Goal: Communication & Community: Answer question/provide support

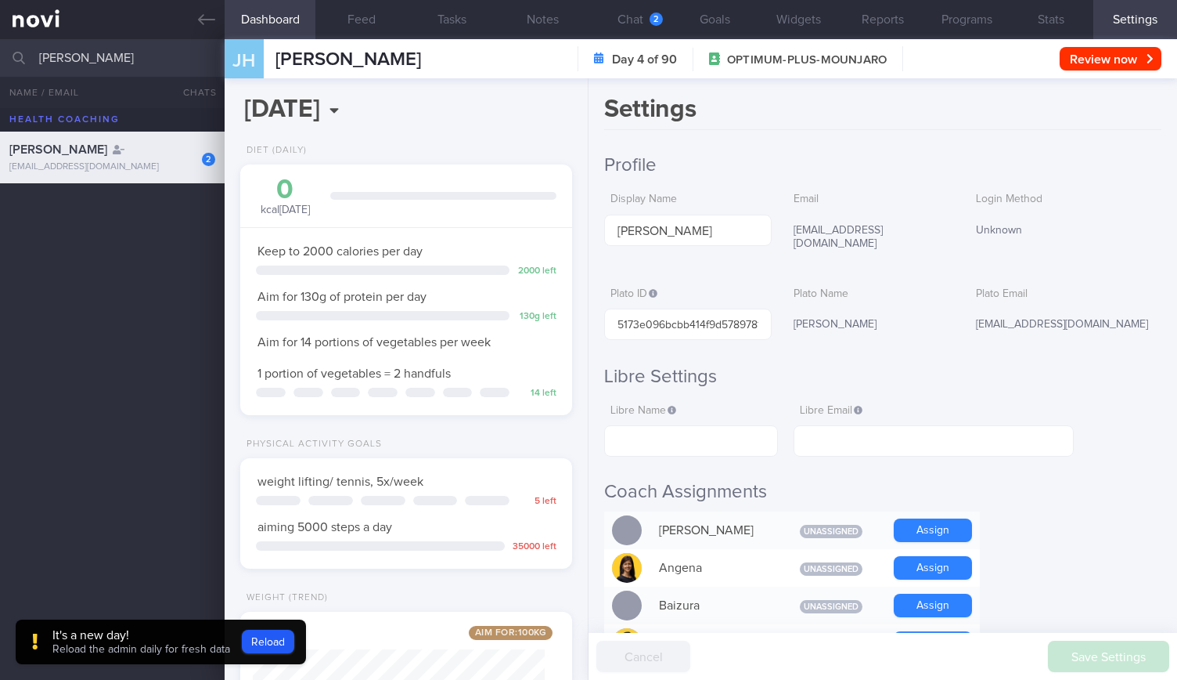
select select "8"
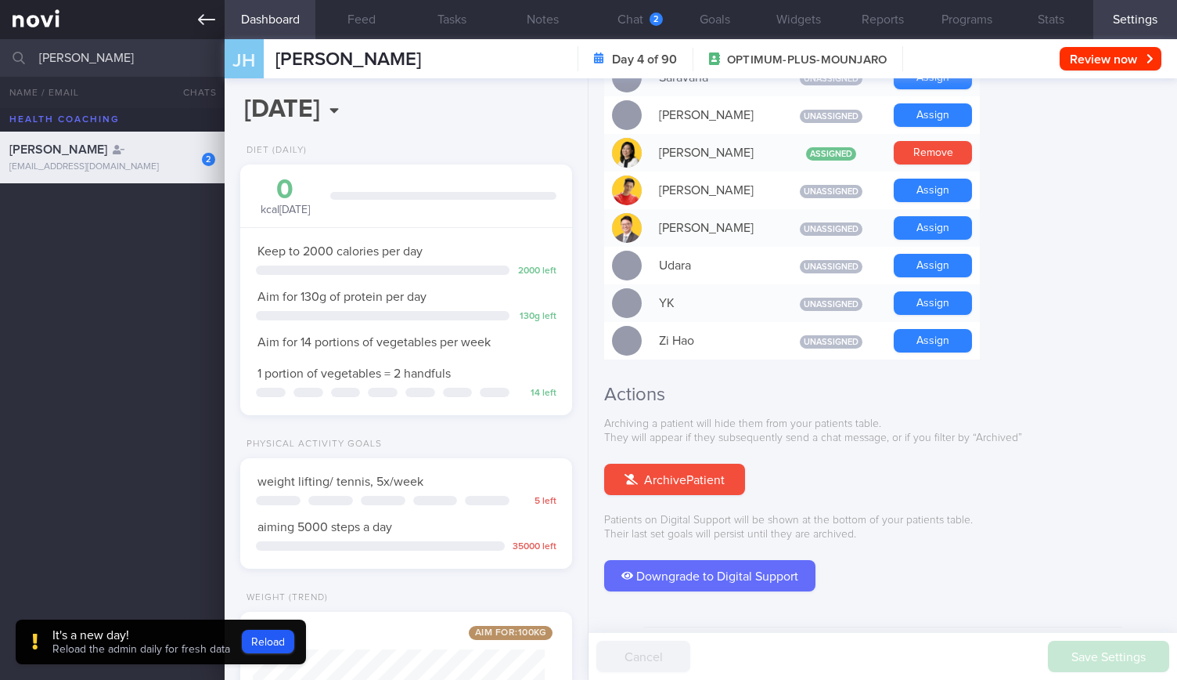
click at [221, 26] on link at bounding box center [112, 19] width 225 height 39
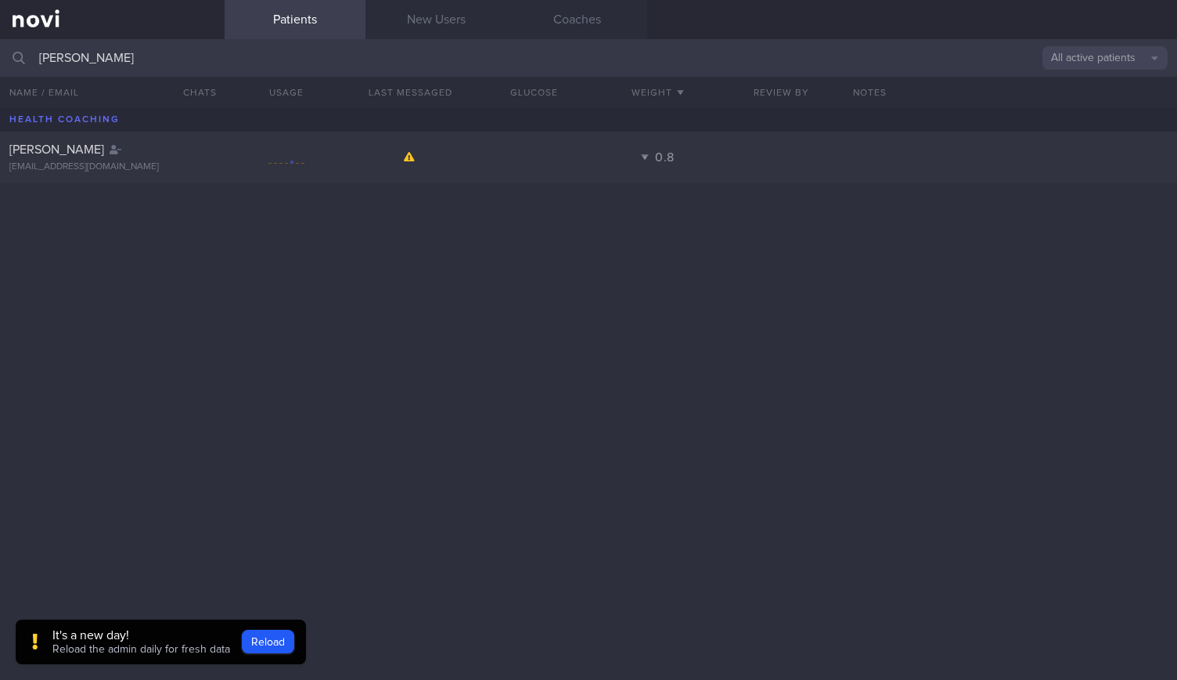
click at [194, 56] on input "[PERSON_NAME]" at bounding box center [588, 58] width 1177 height 38
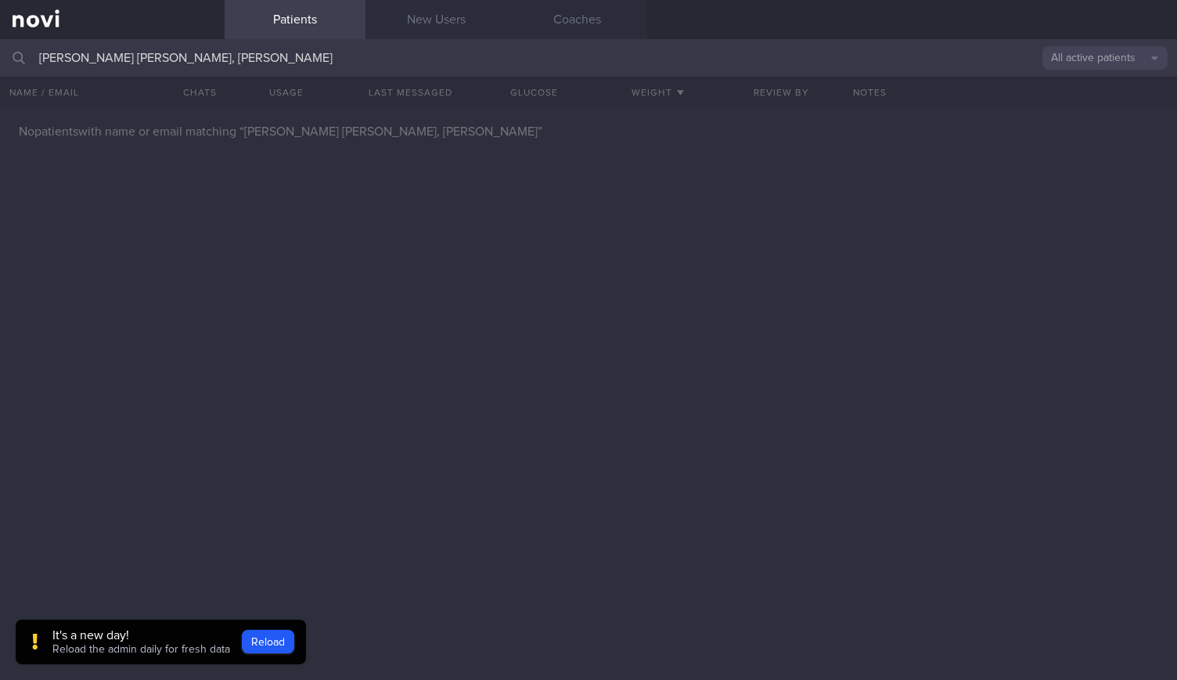
drag, startPoint x: 441, startPoint y: 67, endPoint x: 0, endPoint y: 61, distance: 440.8
click at [0, 61] on input "[PERSON_NAME] [PERSON_NAME], [PERSON_NAME]" at bounding box center [588, 58] width 1177 height 38
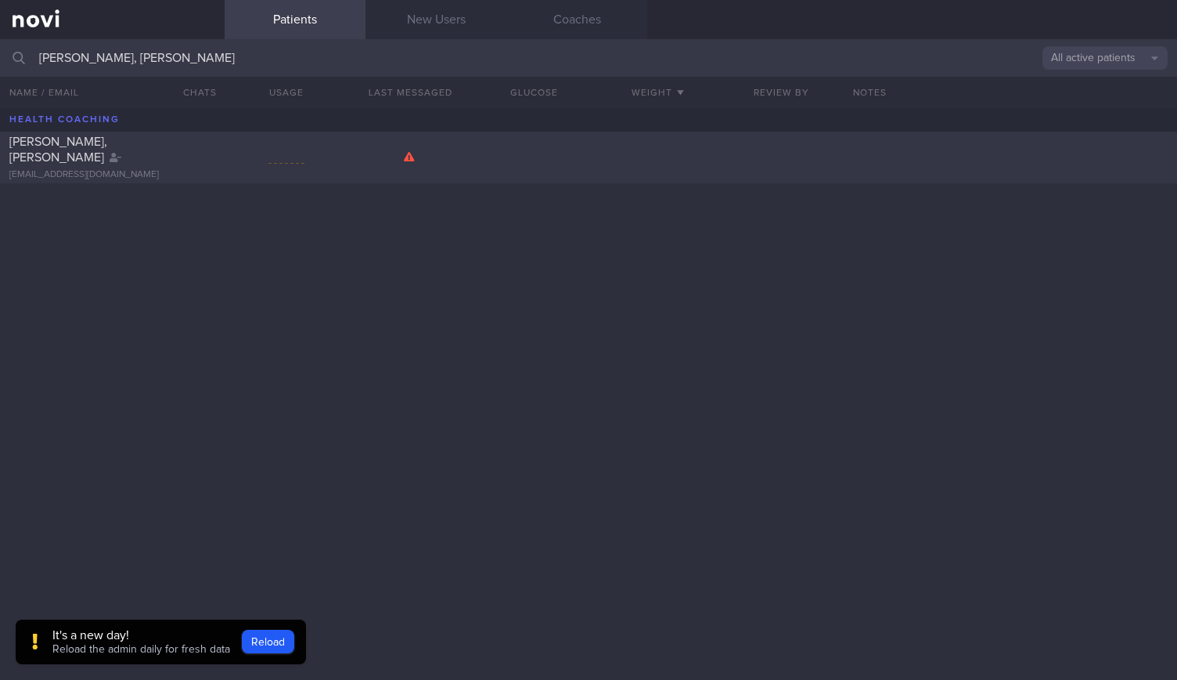
type input "[PERSON_NAME], [PERSON_NAME]"
click at [160, 156] on div "[PERSON_NAME], [PERSON_NAME] [EMAIL_ADDRESS][DOMAIN_NAME]" at bounding box center [112, 157] width 225 height 47
select select "8"
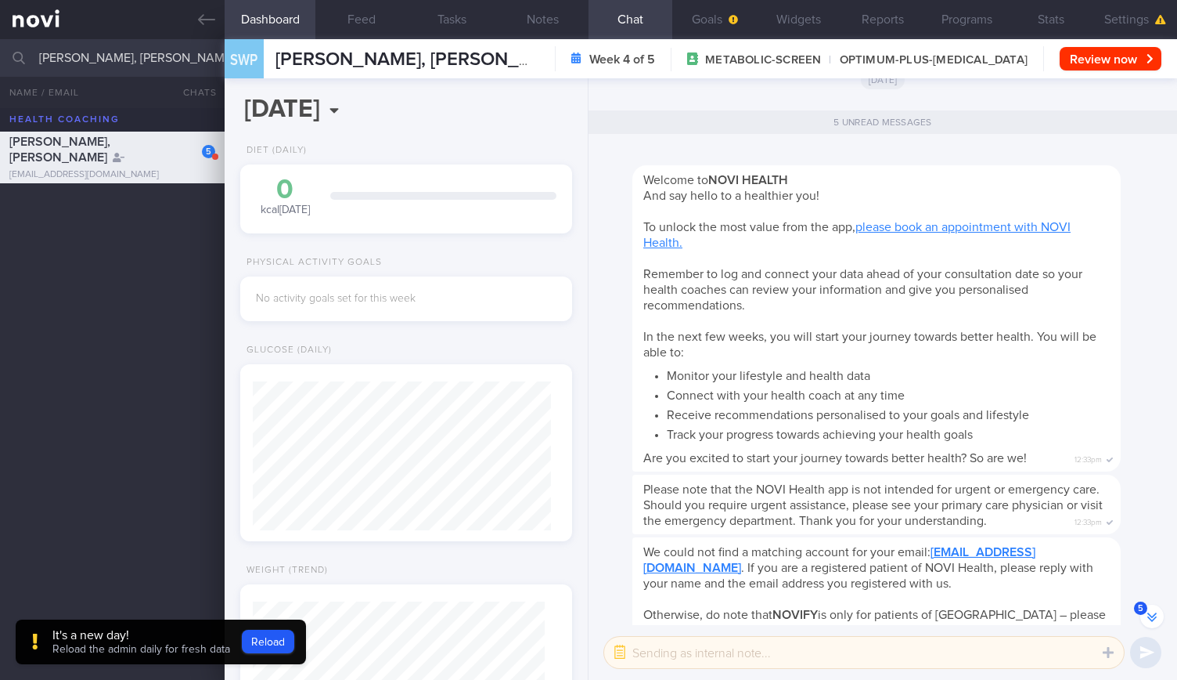
scroll to position [-496, 0]
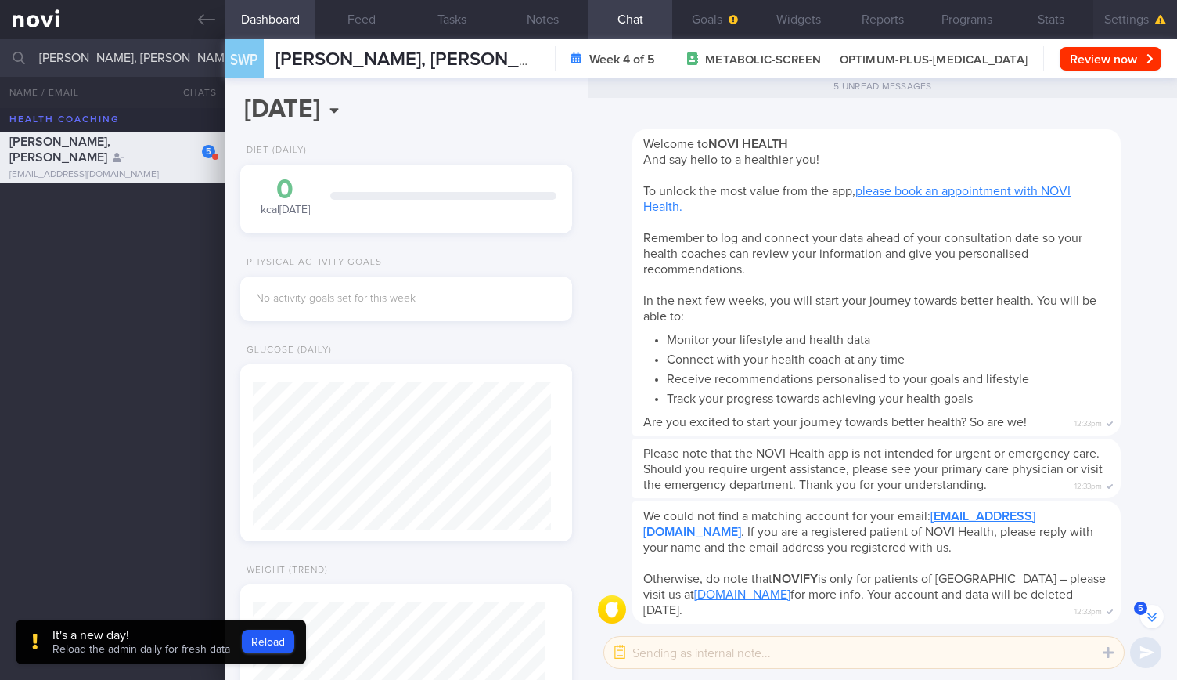
click at [1098, 20] on button "Settings" at bounding box center [1136, 19] width 84 height 39
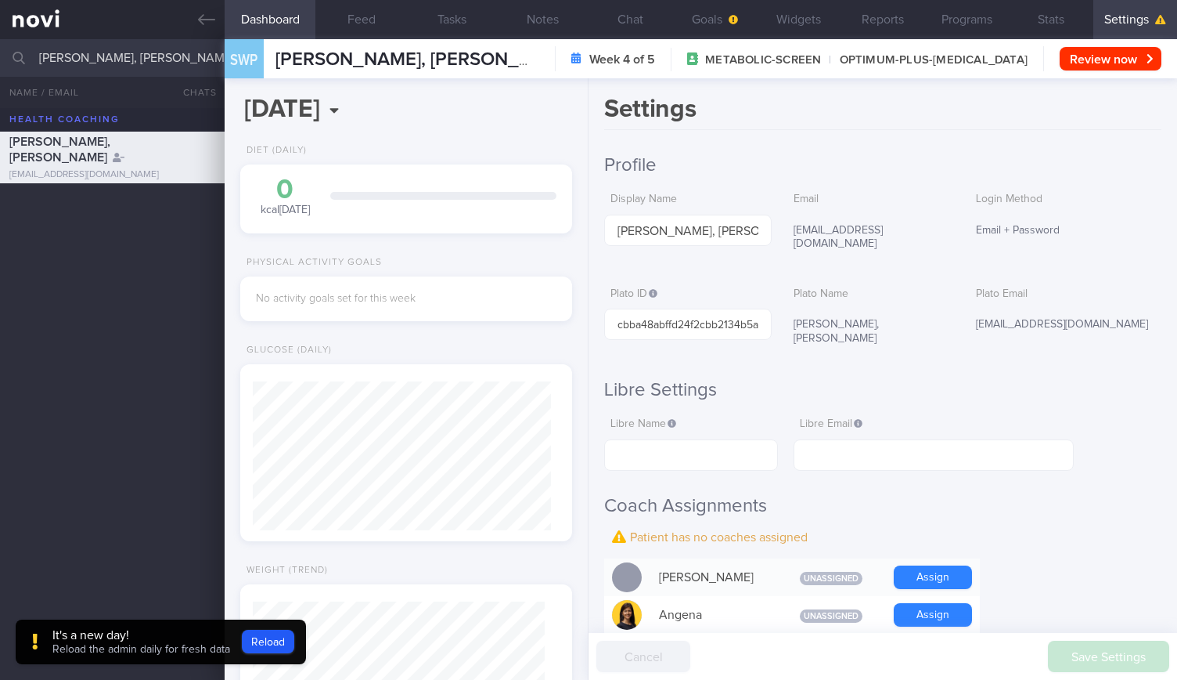
scroll to position [-495, 0]
click at [659, 13] on button "Chat" at bounding box center [631, 19] width 84 height 39
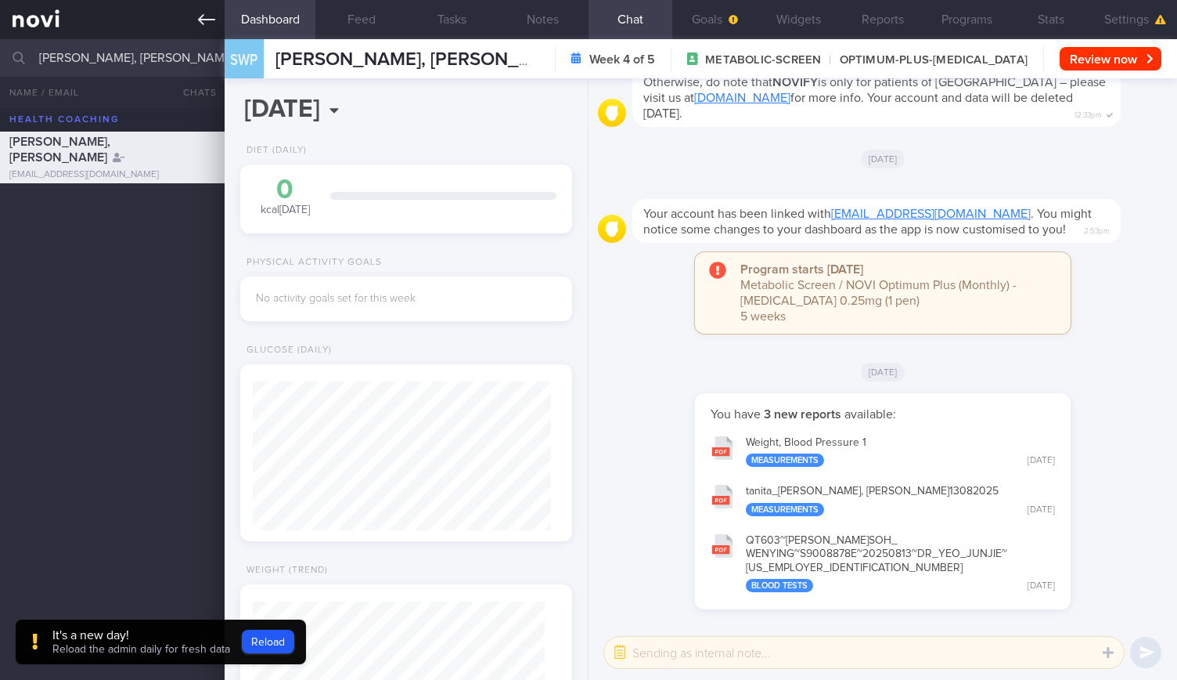
click at [211, 16] on icon at bounding box center [206, 19] width 17 height 17
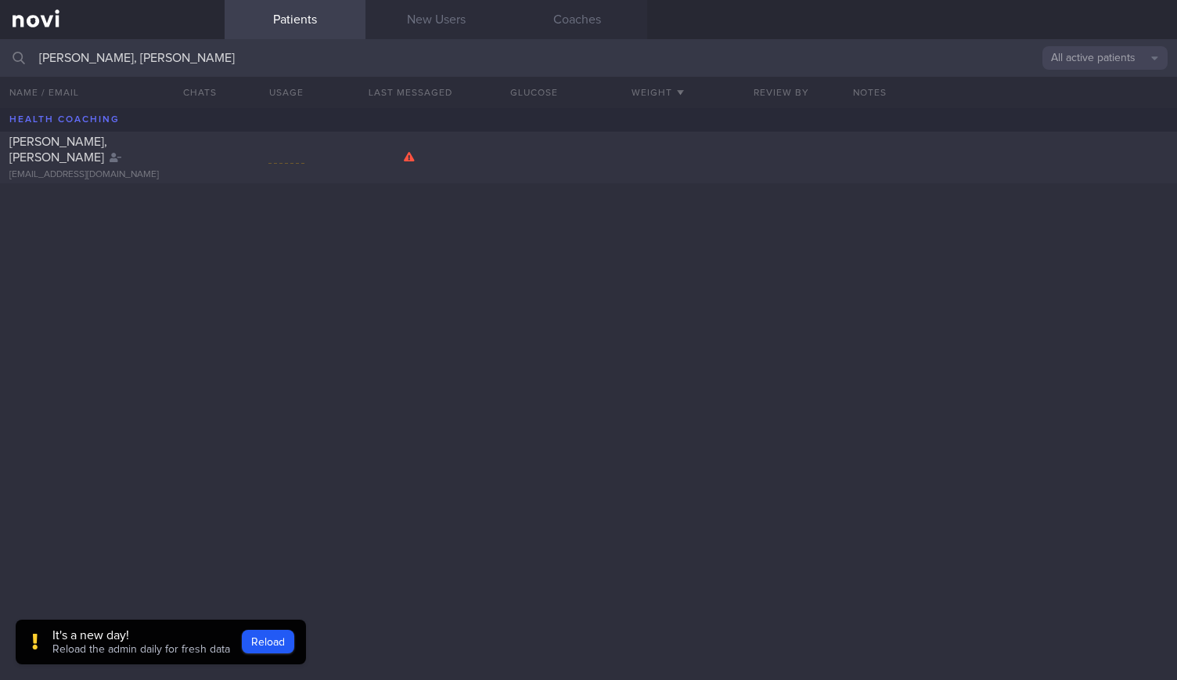
drag, startPoint x: 203, startPoint y: 53, endPoint x: 26, endPoint y: 54, distance: 176.9
click at [29, 54] on div "[PERSON_NAME], [PERSON_NAME] All active patients Assigned patients All active p…" at bounding box center [588, 58] width 1177 height 38
type input "[PERSON_NAME] [PERSON_NAME]"
click at [86, 158] on div "[PERSON_NAME] [PERSON_NAME]" at bounding box center [110, 149] width 202 height 31
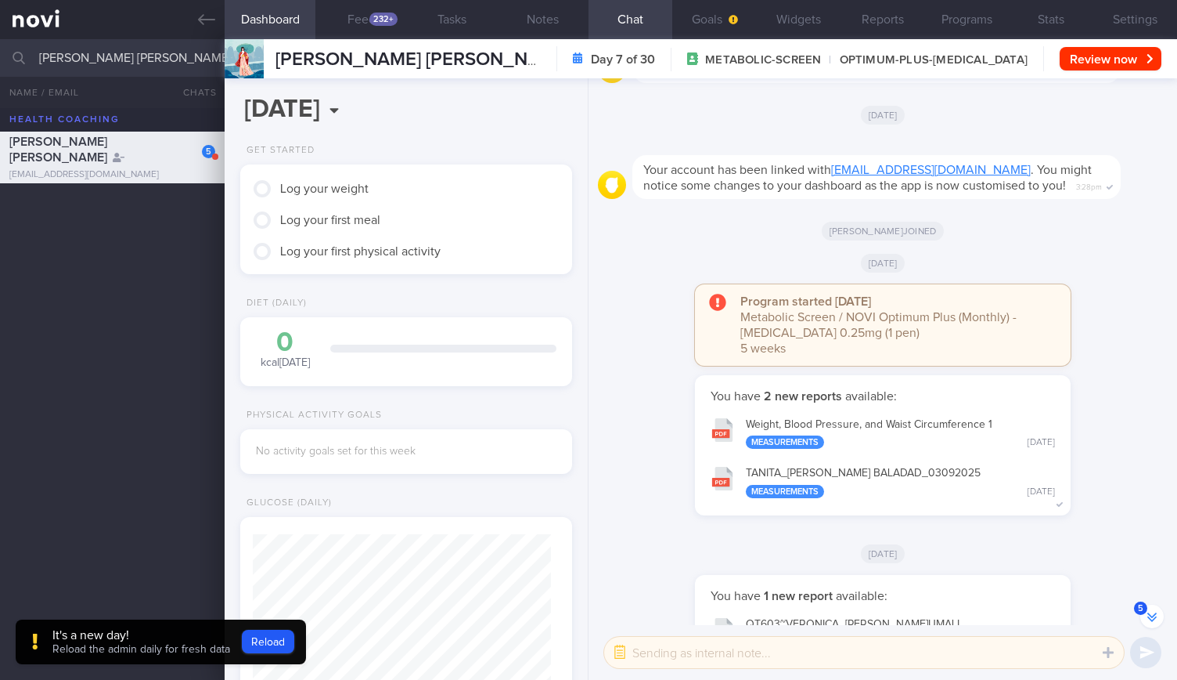
scroll to position [-156, 0]
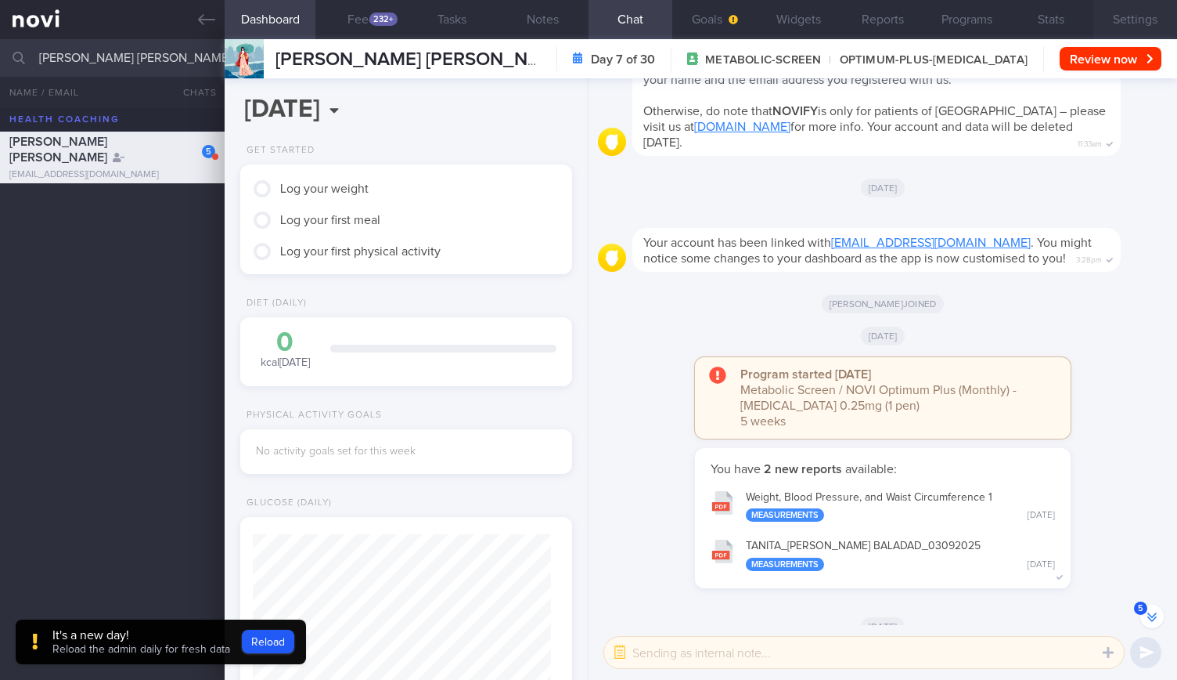
click at [1113, 23] on button "Settings" at bounding box center [1136, 19] width 84 height 39
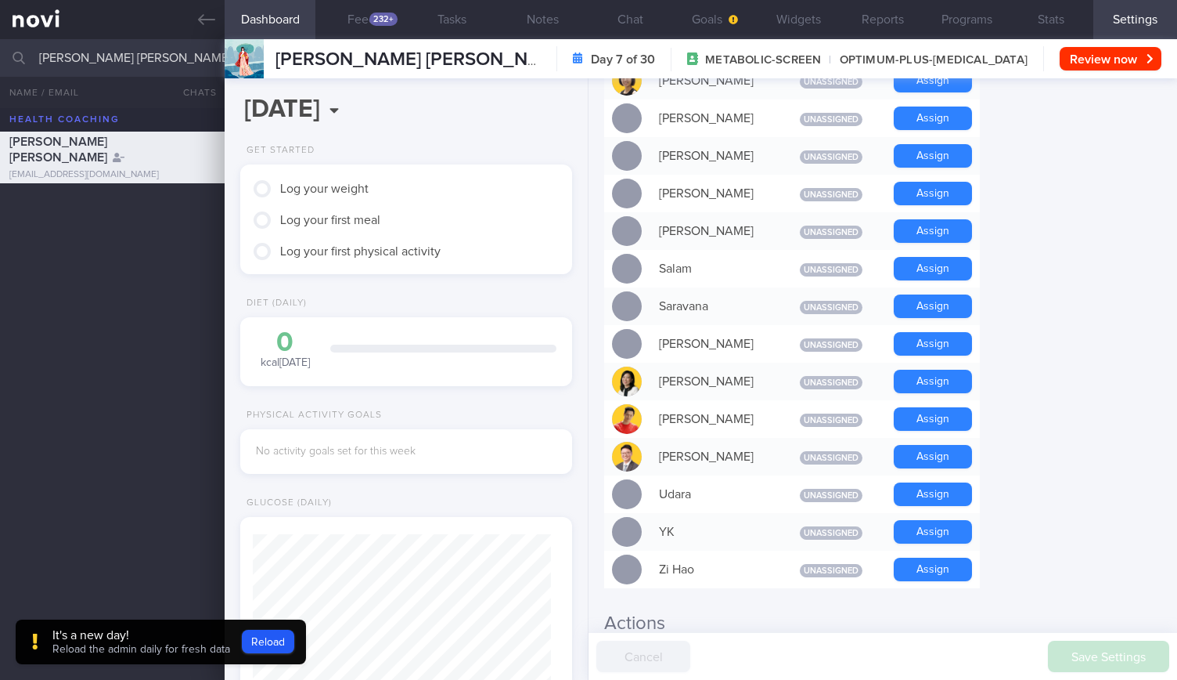
scroll to position [1331, 0]
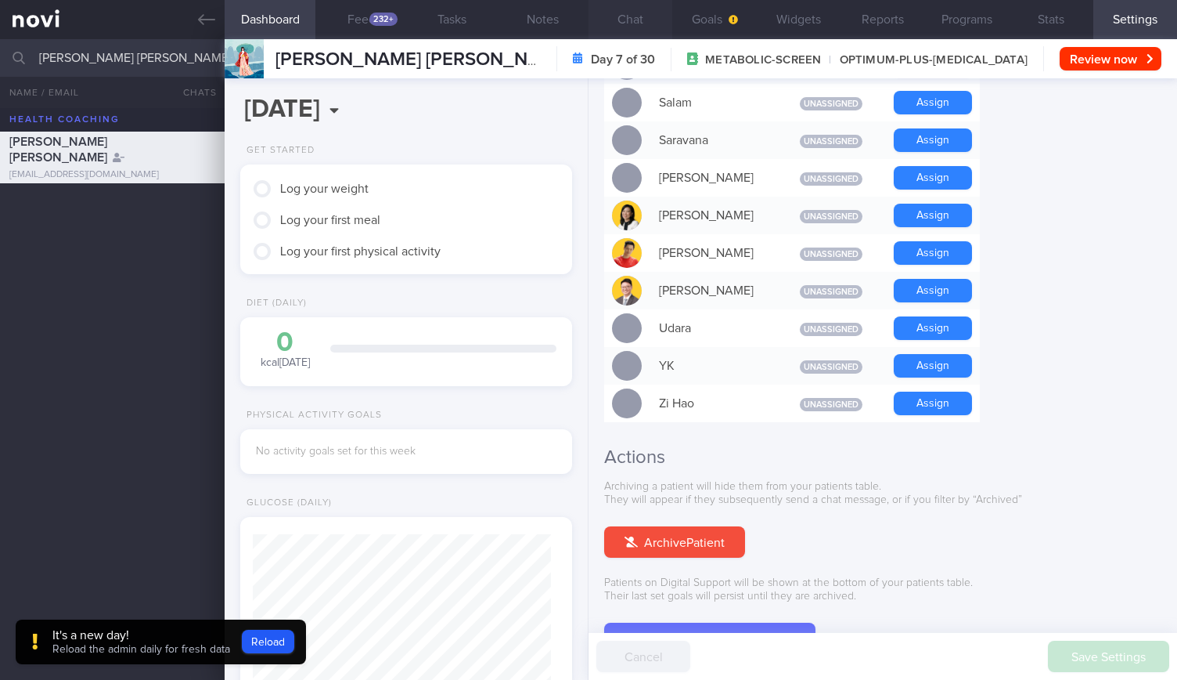
click at [655, 22] on button "Chat" at bounding box center [631, 19] width 84 height 39
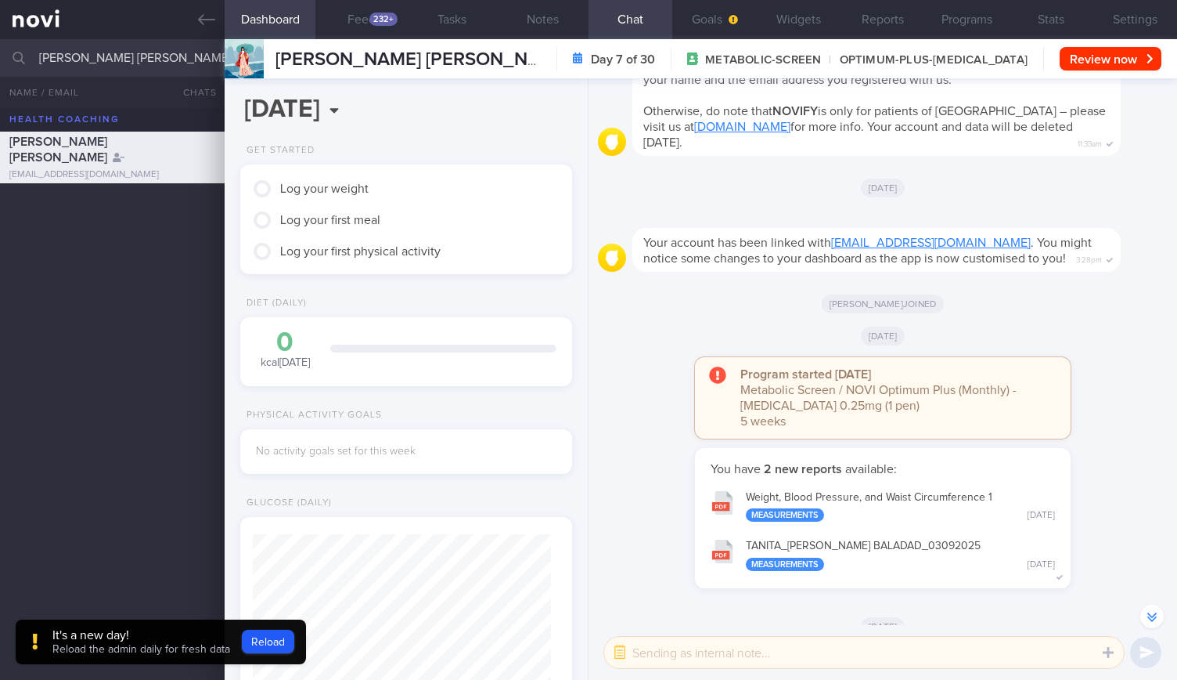
click at [189, 49] on input "[PERSON_NAME] [PERSON_NAME]" at bounding box center [588, 58] width 1177 height 38
type input "Widya Novrita"
click at [215, 34] on link at bounding box center [112, 19] width 225 height 39
click at [150, 193] on div "Widya Novrita Oswalt" at bounding box center [110, 201] width 202 height 16
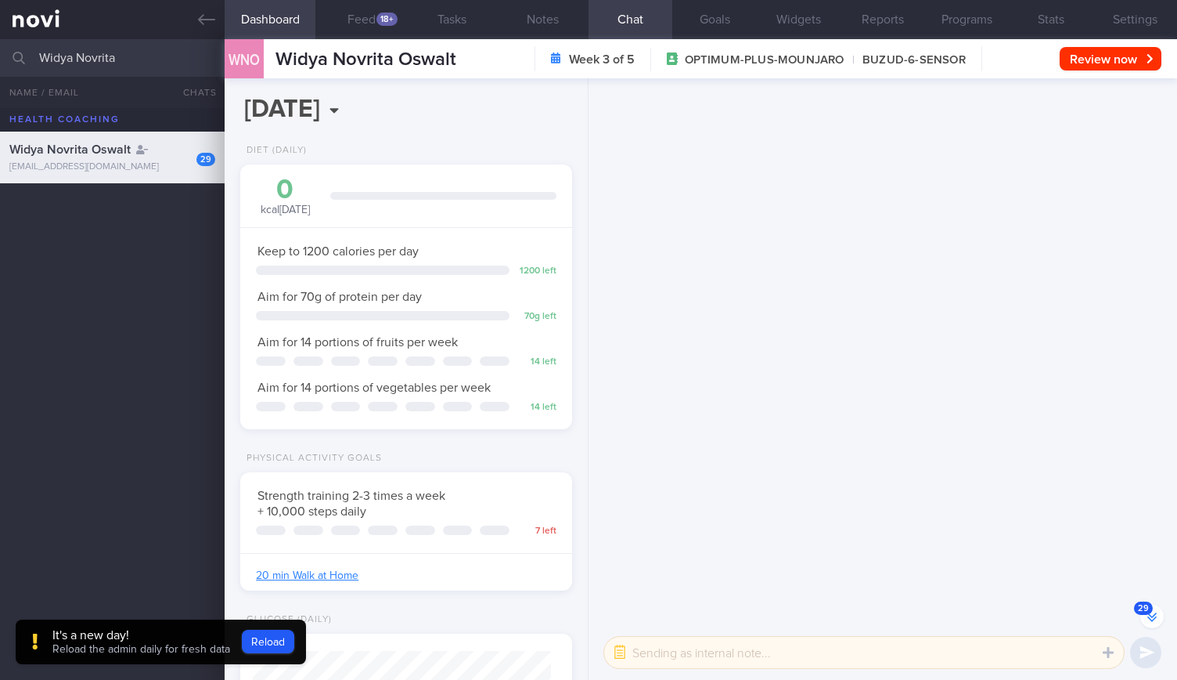
scroll to position [-1834, 0]
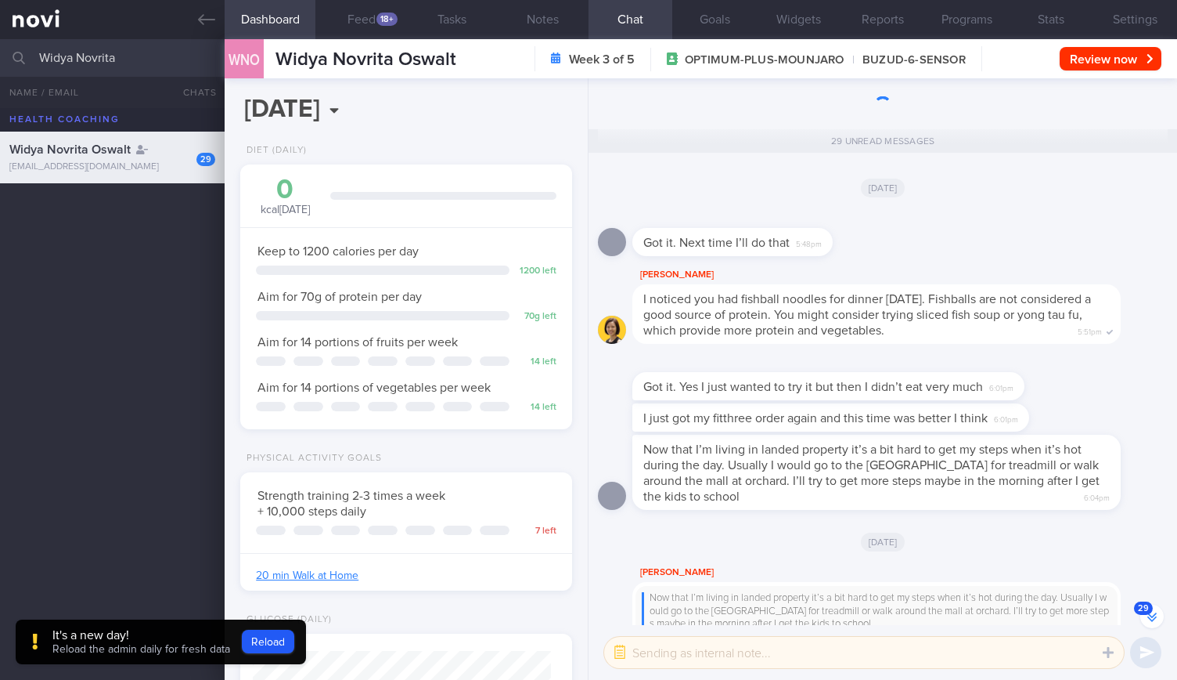
click at [1159, 611] on button "29" at bounding box center [1152, 615] width 23 height 23
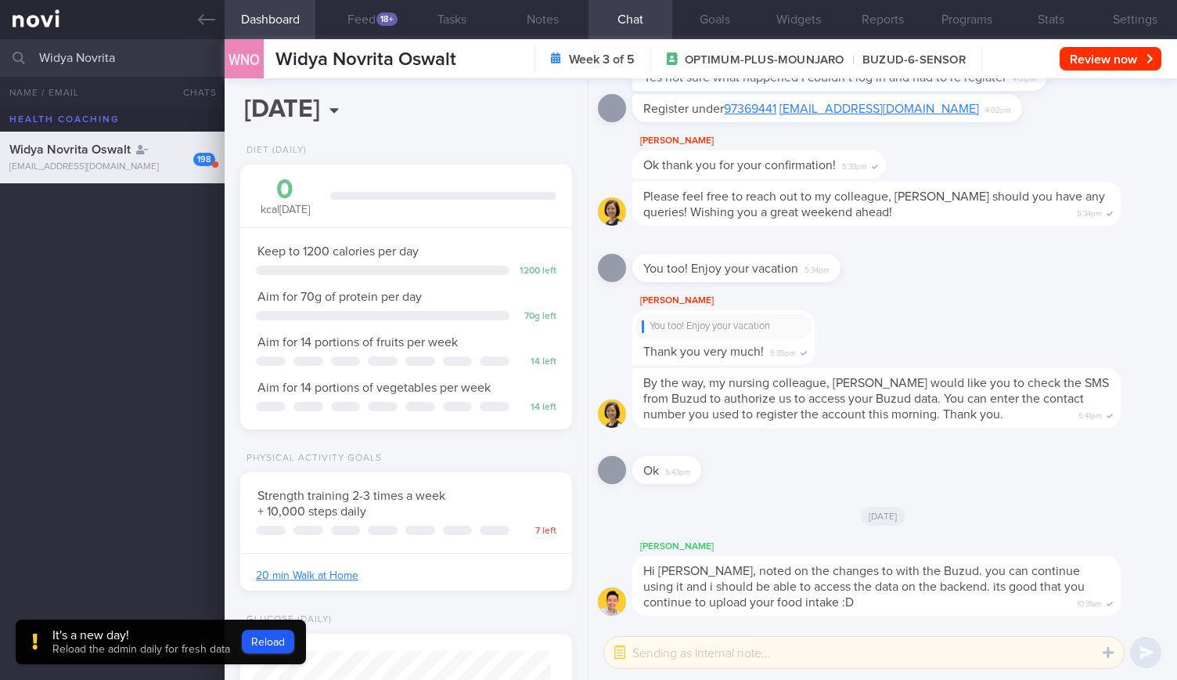
click at [1139, 611] on span "198" at bounding box center [1145, 607] width 22 height 13
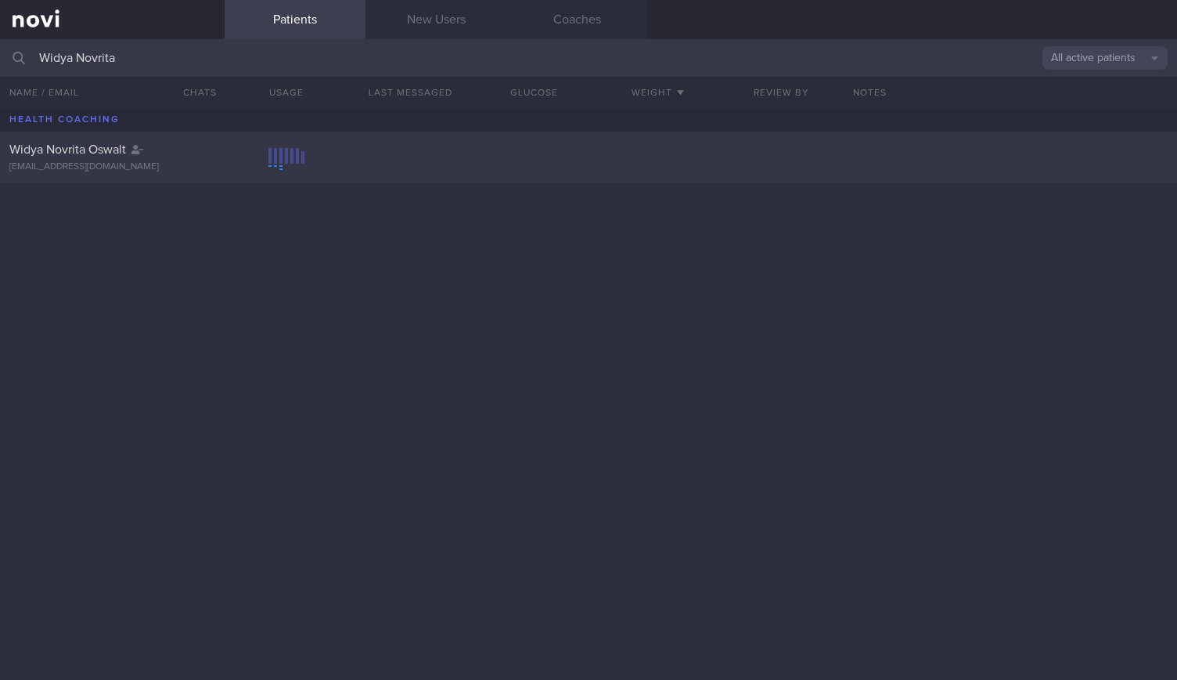
click at [163, 142] on div "Widya Novrita Oswalt" at bounding box center [110, 150] width 202 height 16
select select "8"
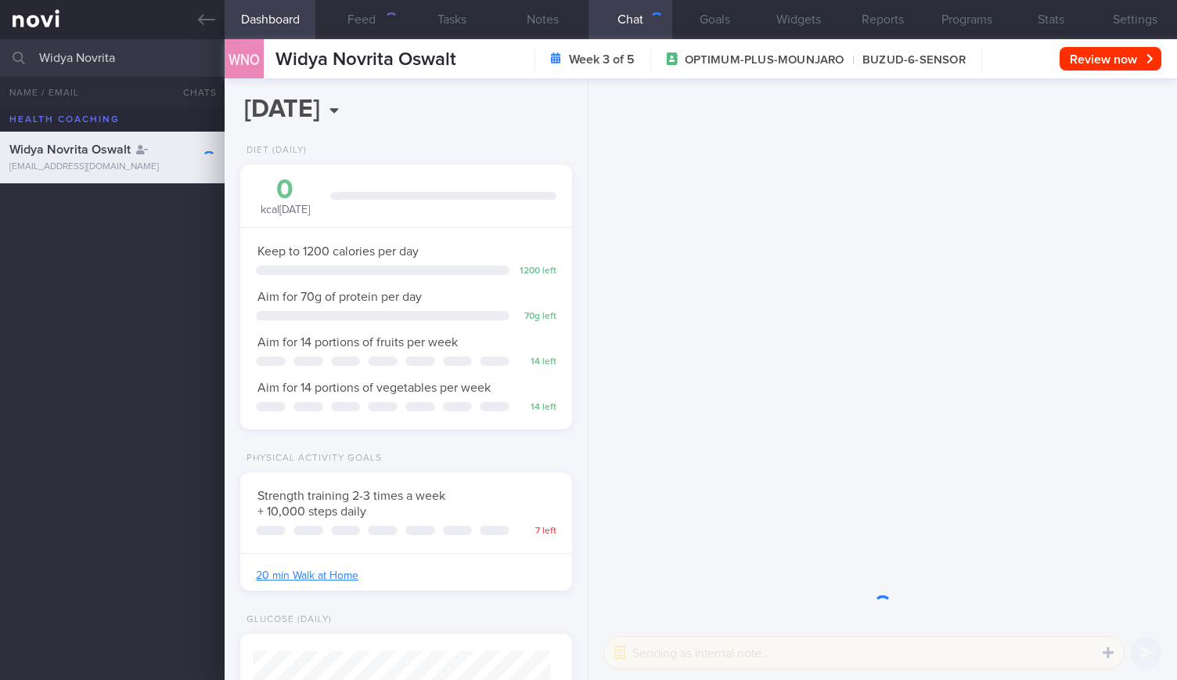
scroll to position [168, 291]
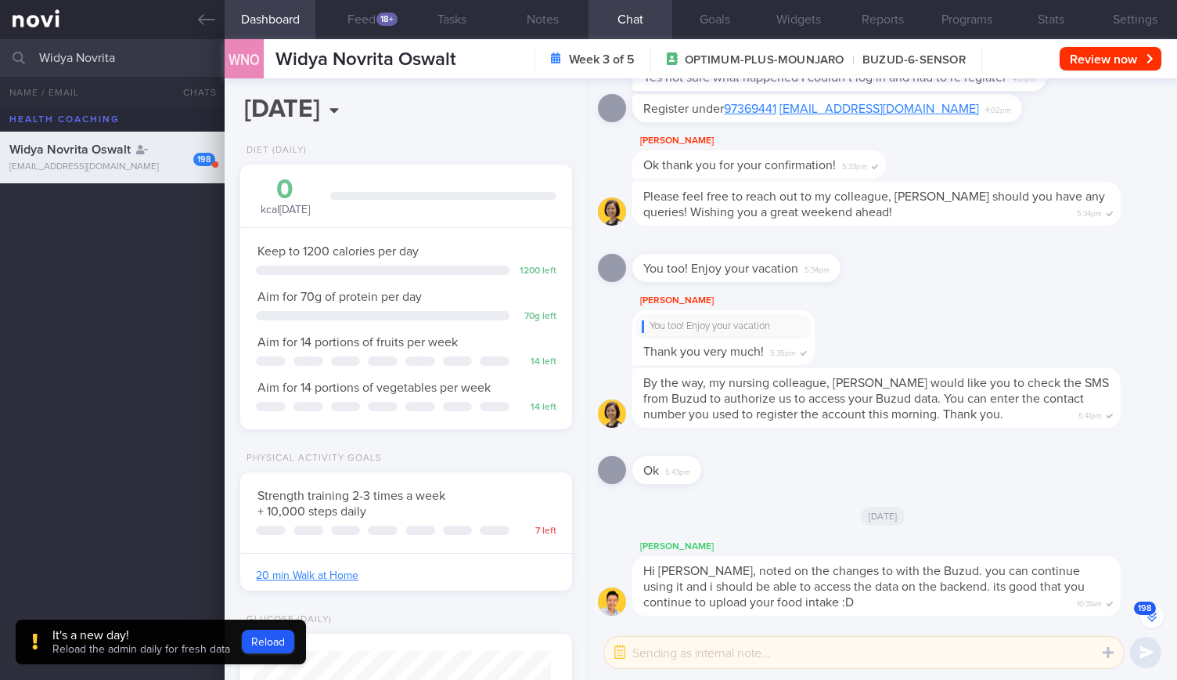
select select "8"
click at [0, 54] on input "Widya Novrita" at bounding box center [588, 58] width 1177 height 38
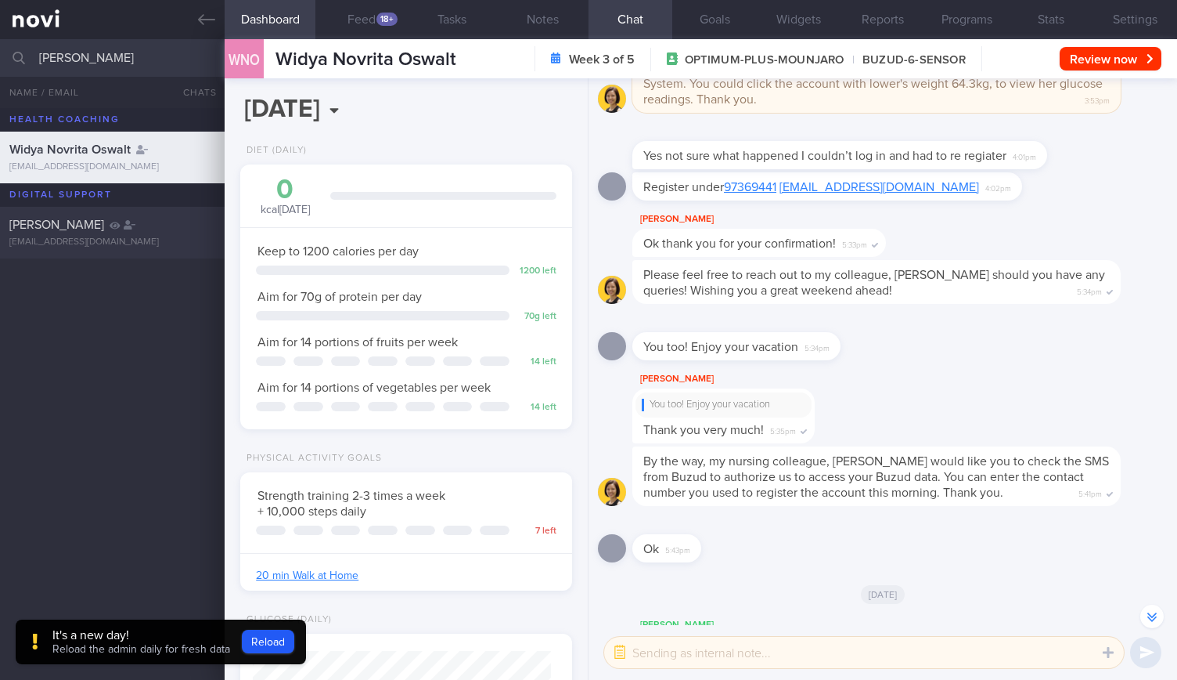
type input "DIMITRA SETIA TASLIM"
click at [104, 228] on span "DIMITRA SETIA TASLIM" at bounding box center [56, 224] width 95 height 13
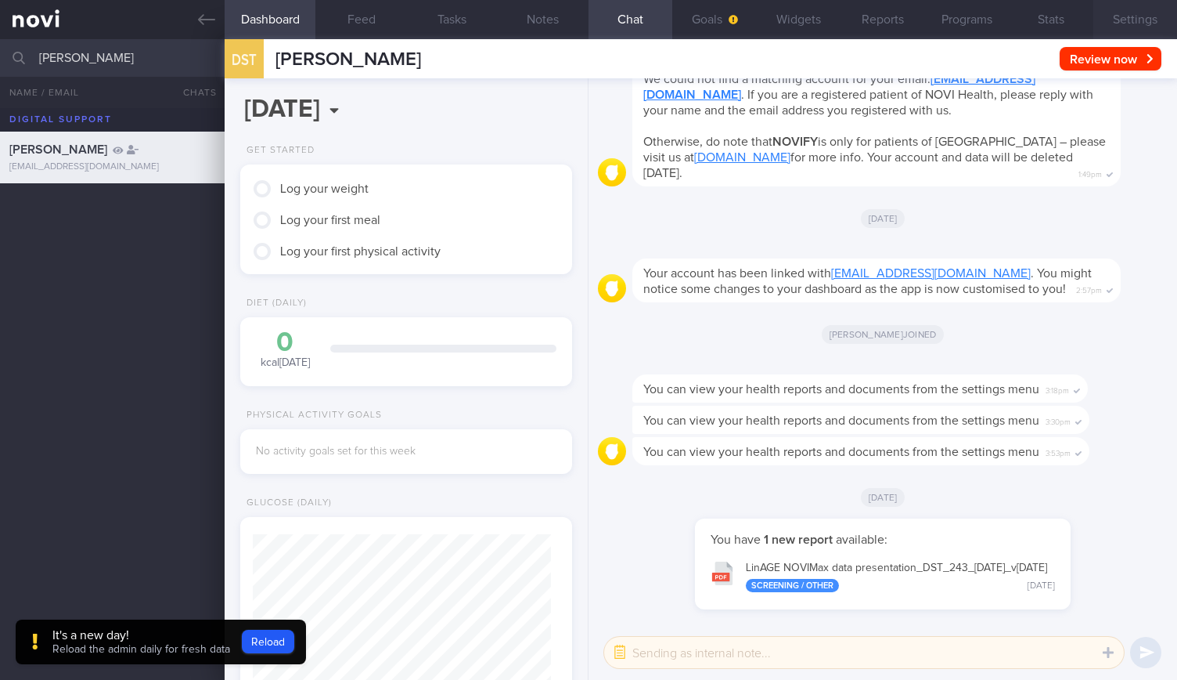
click at [1159, 34] on button "Settings" at bounding box center [1136, 19] width 84 height 39
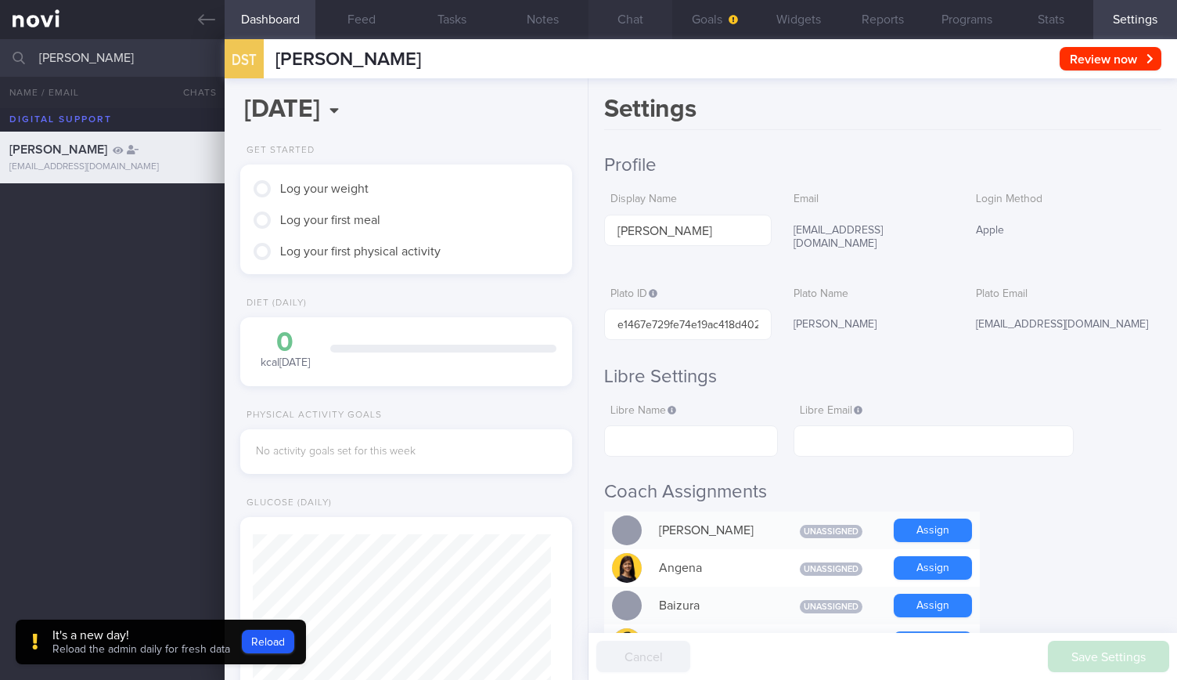
click at [629, 23] on button "Chat" at bounding box center [631, 19] width 84 height 39
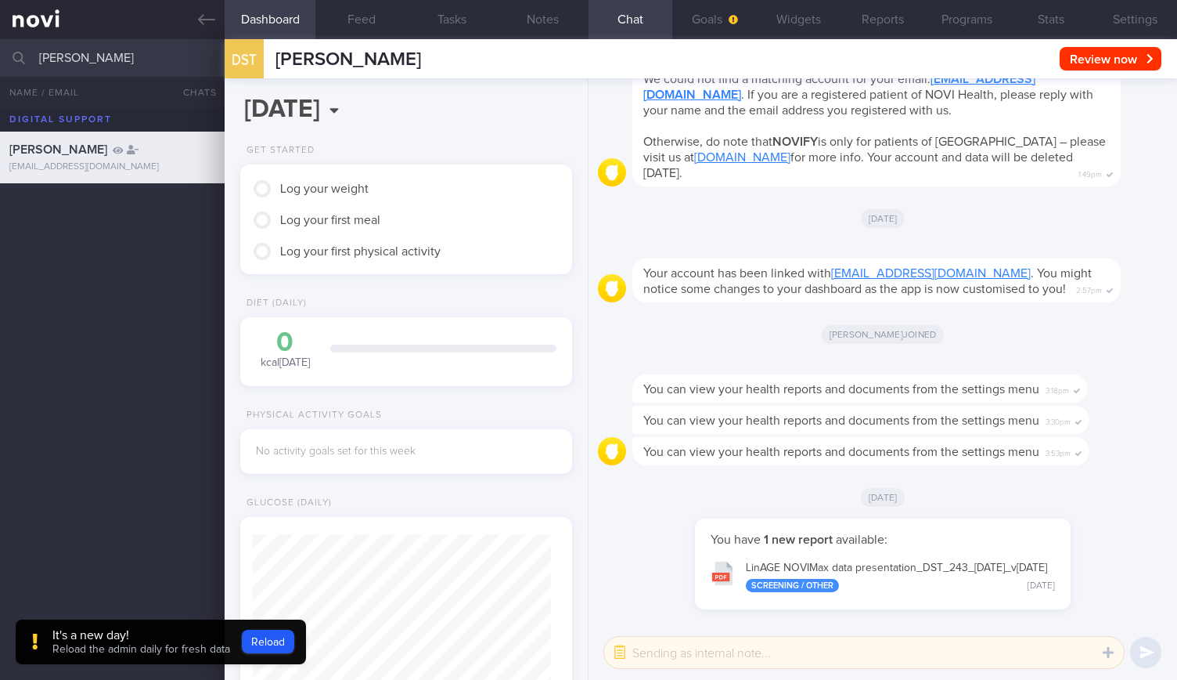
click at [852, 561] on div "LinAGE NOVIMax data presentation_ DST_ 243_ 19Aug2025_ v6Aug2025 Screening / Ot…" at bounding box center [900, 576] width 309 height 31
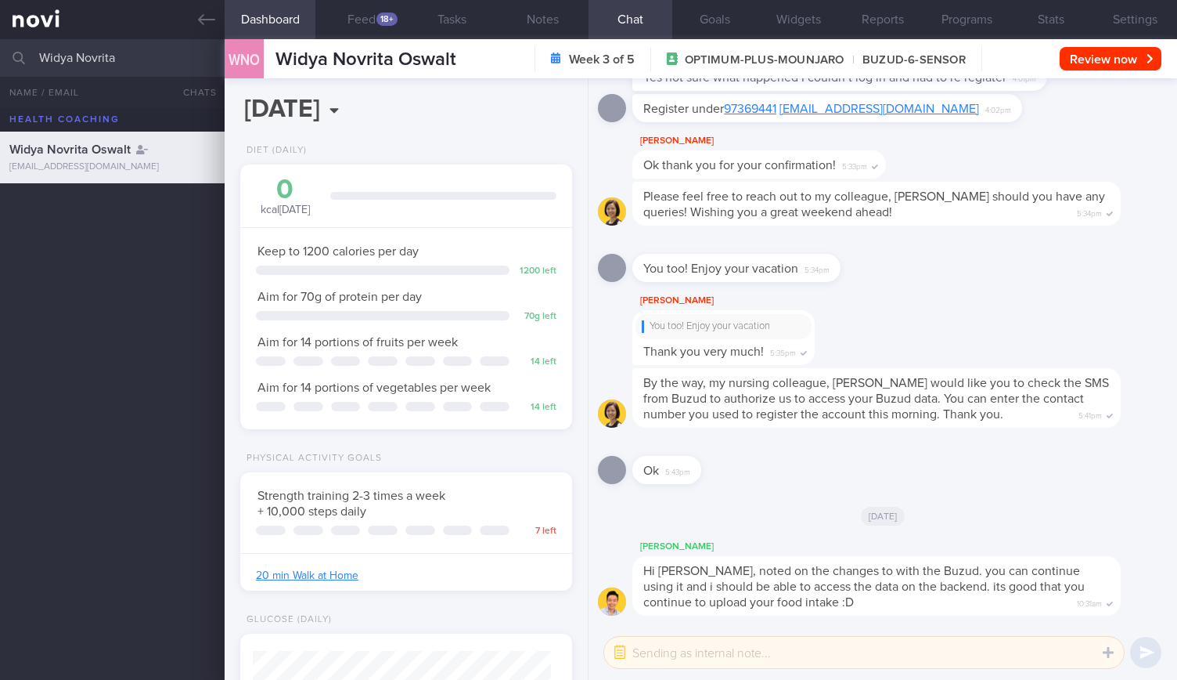
select select "8"
